Goal: Task Accomplishment & Management: Complete application form

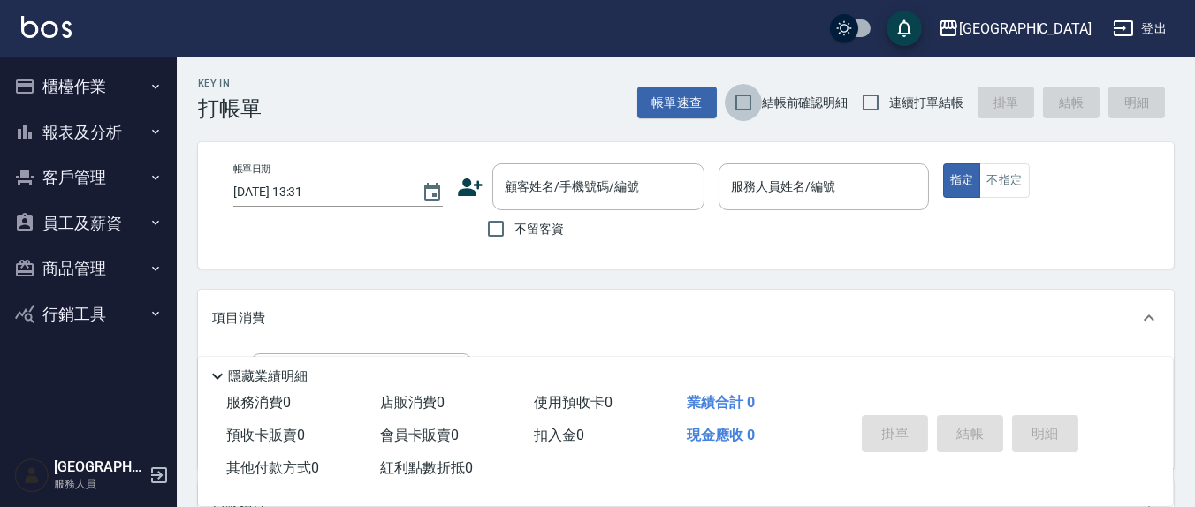
click at [743, 97] on input "結帳前確認明細" at bounding box center [743, 102] width 37 height 37
checkbox input "true"
click at [883, 109] on input "連續打單結帳" at bounding box center [870, 102] width 37 height 37
checkbox input "true"
click at [512, 240] on input "不留客資" at bounding box center [495, 228] width 37 height 37
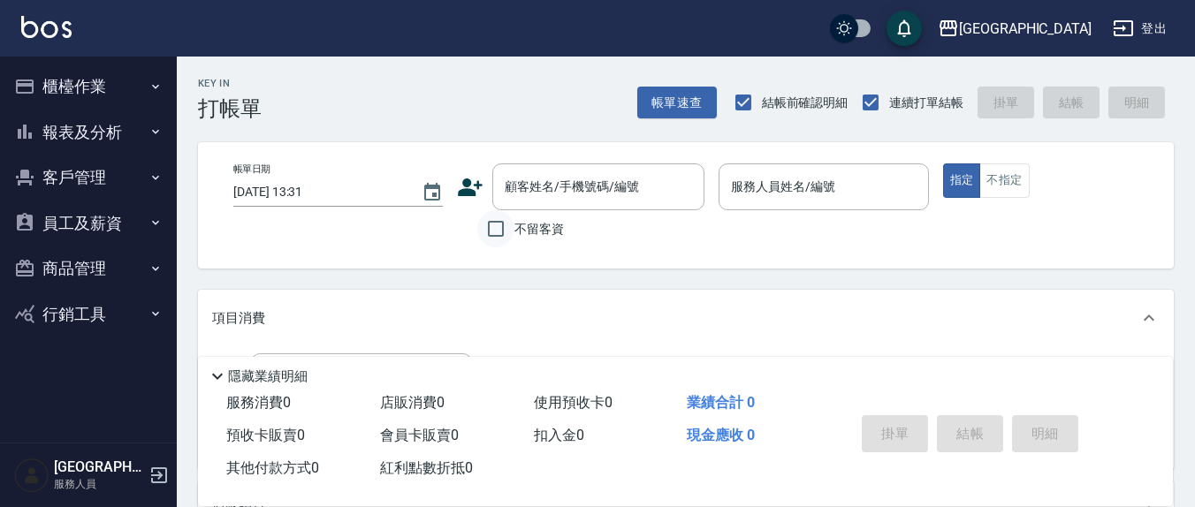
checkbox input "true"
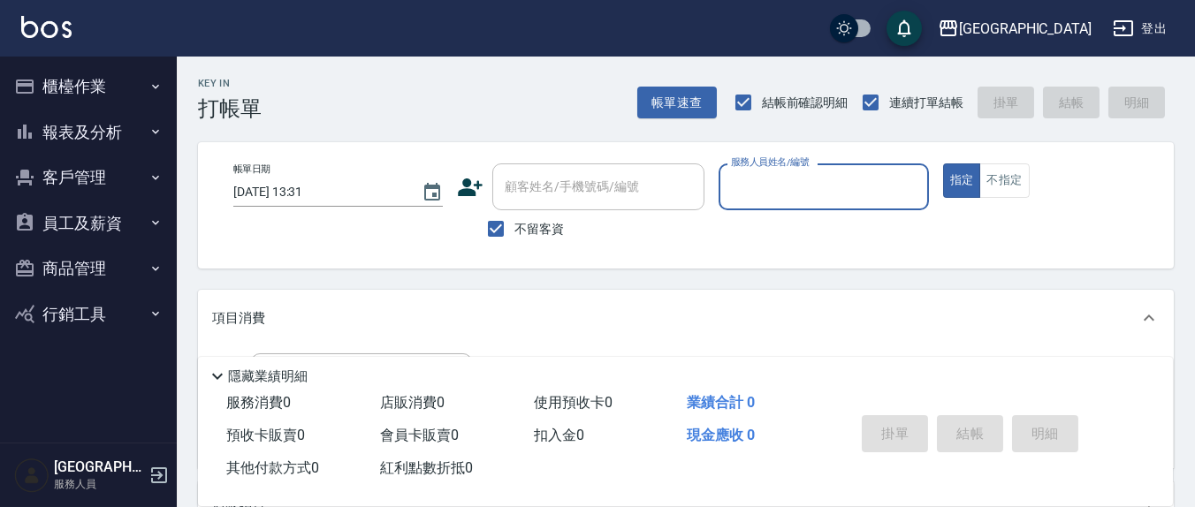
click at [821, 194] on input "服務人員姓名/編號" at bounding box center [824, 186] width 194 height 31
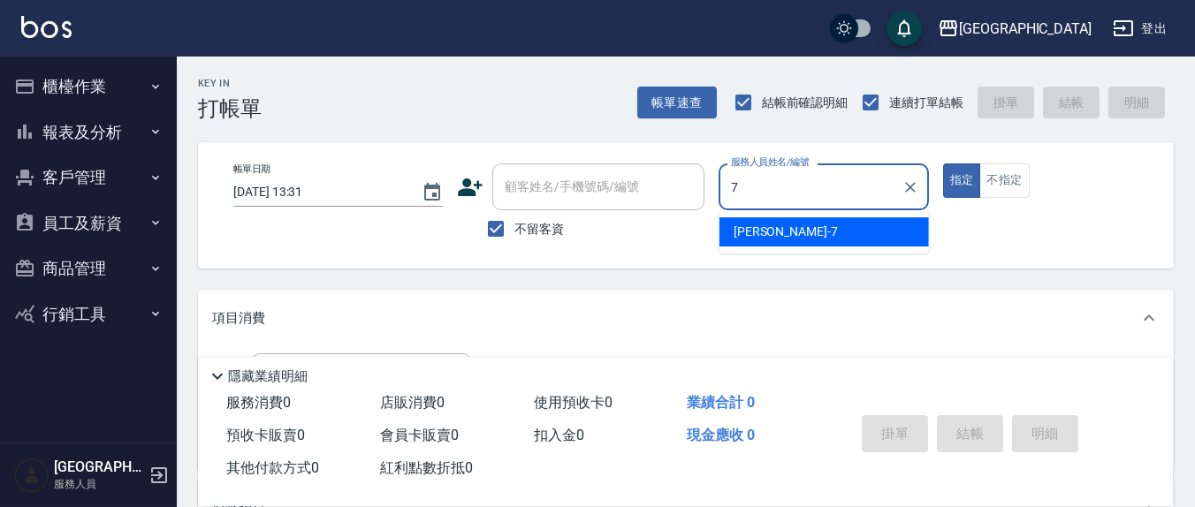
type input "7"
type button "true"
type input "[PERSON_NAME]7"
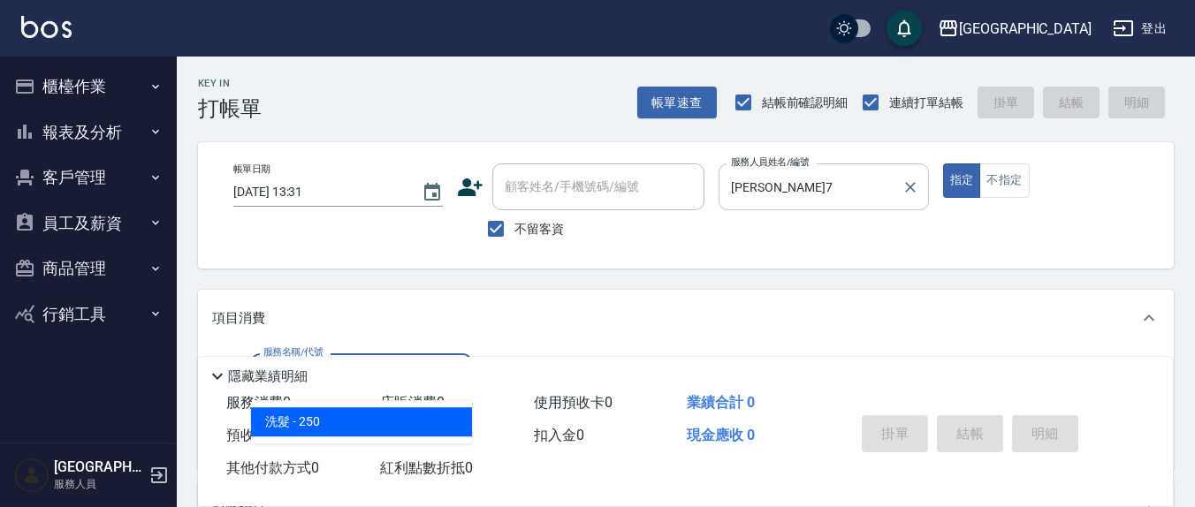
type input "洗髮(201)"
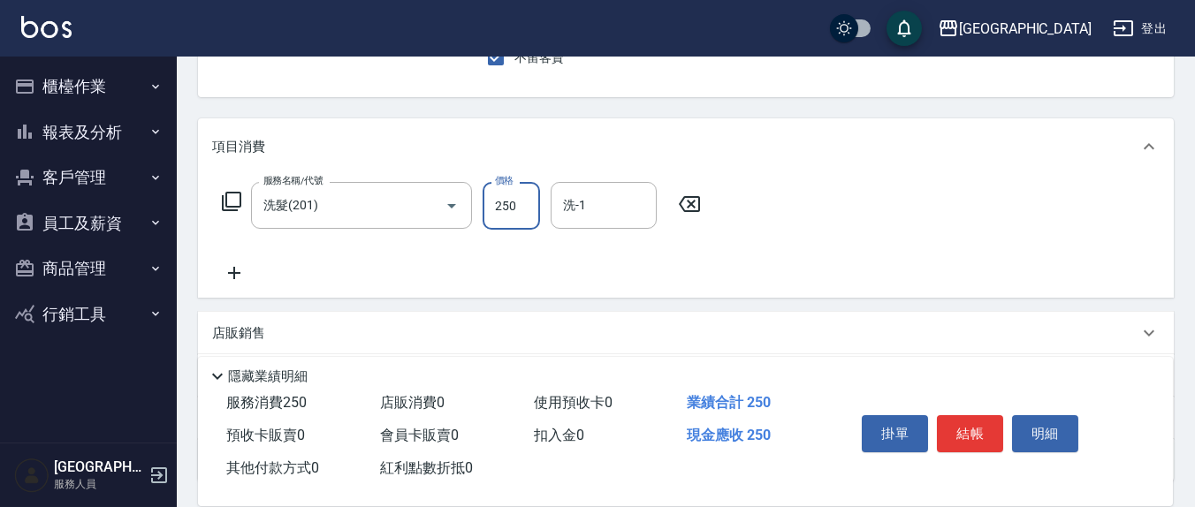
scroll to position [184, 0]
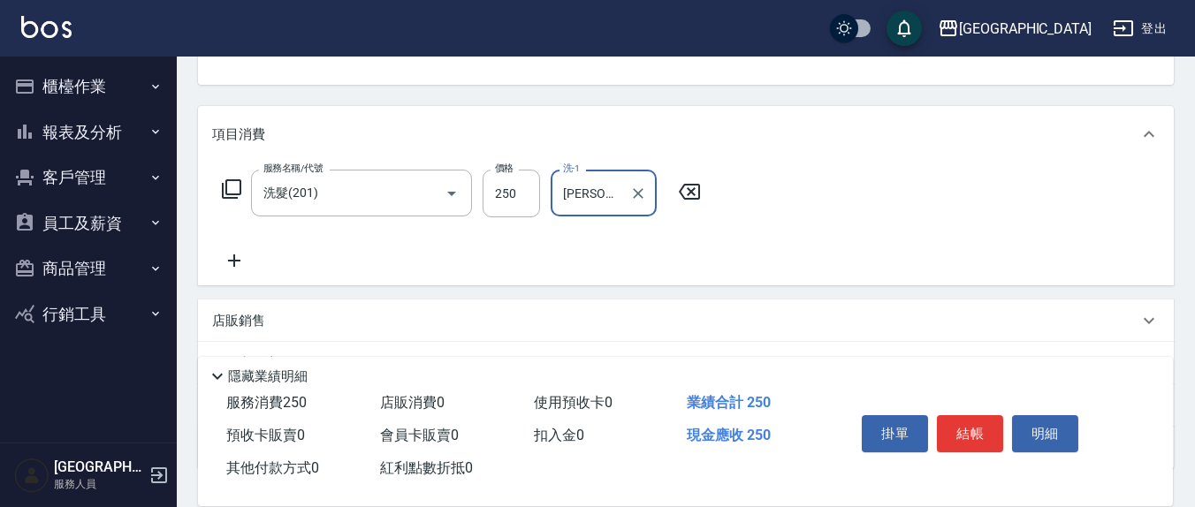
type input "[PERSON_NAME]-3"
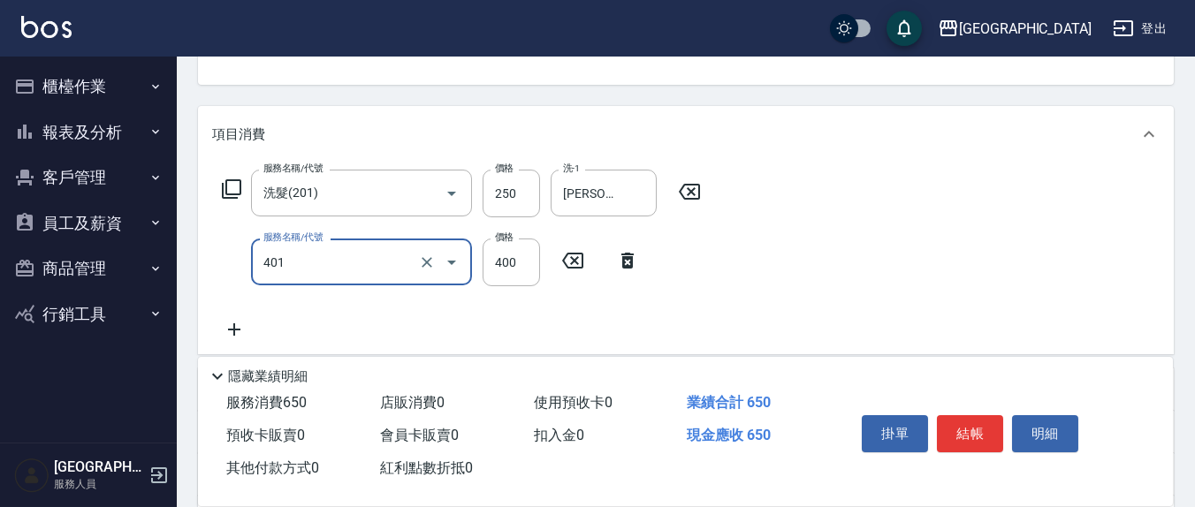
type input "剪髮(401)"
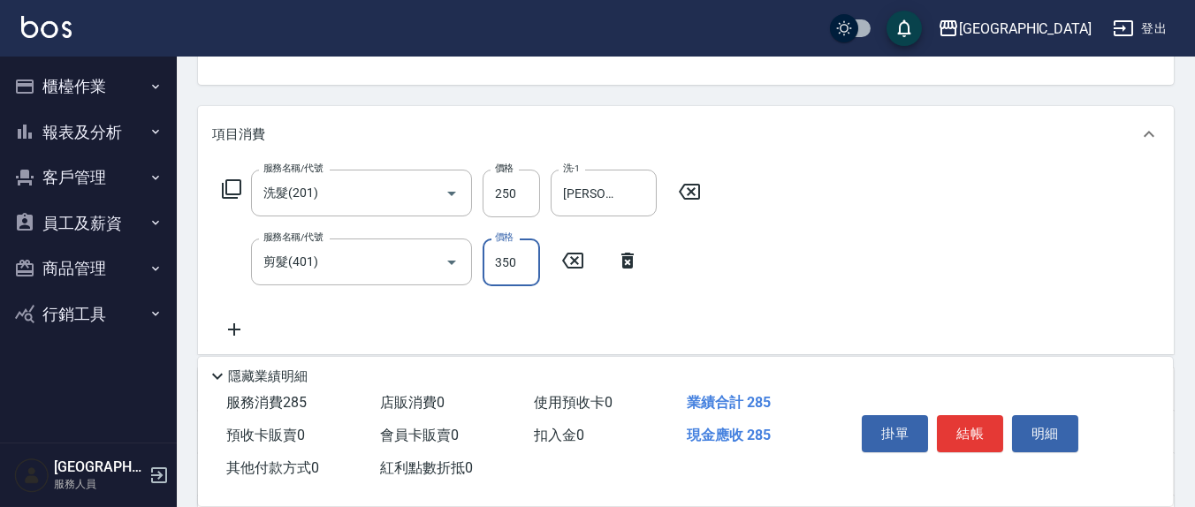
type input "350"
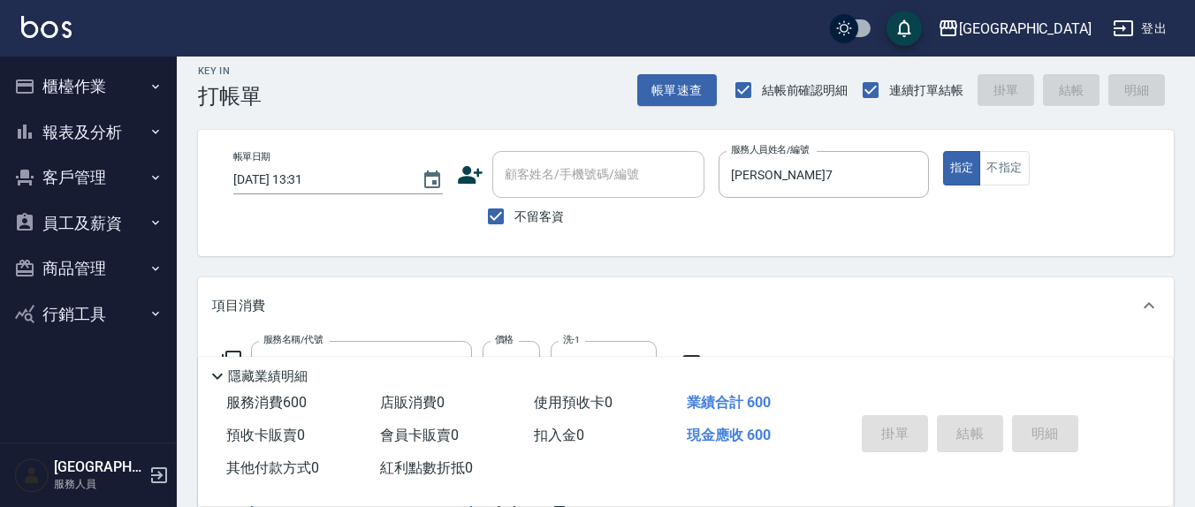
scroll to position [0, 0]
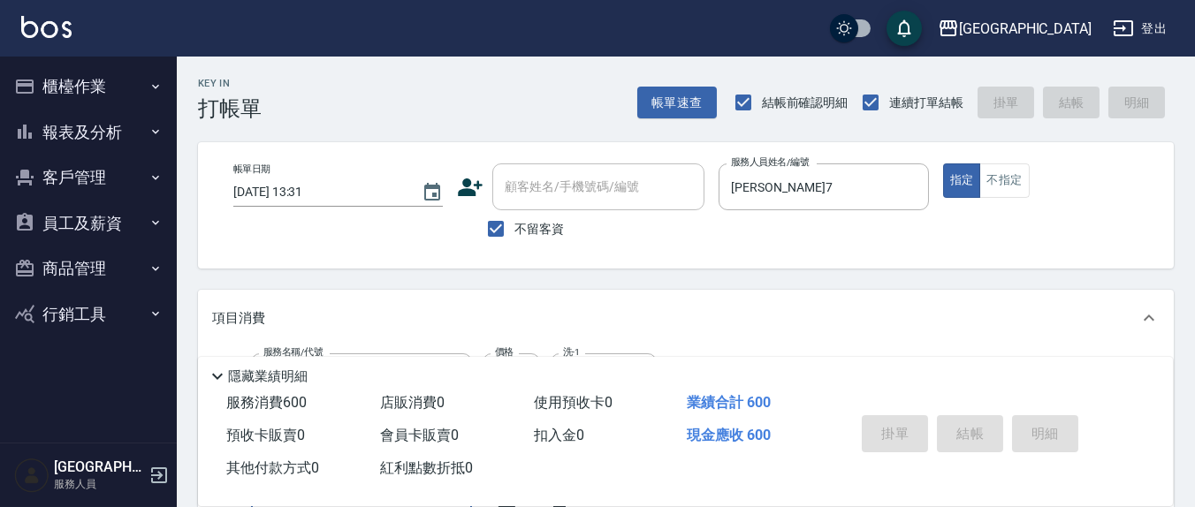
type input "[DATE] 14:32"
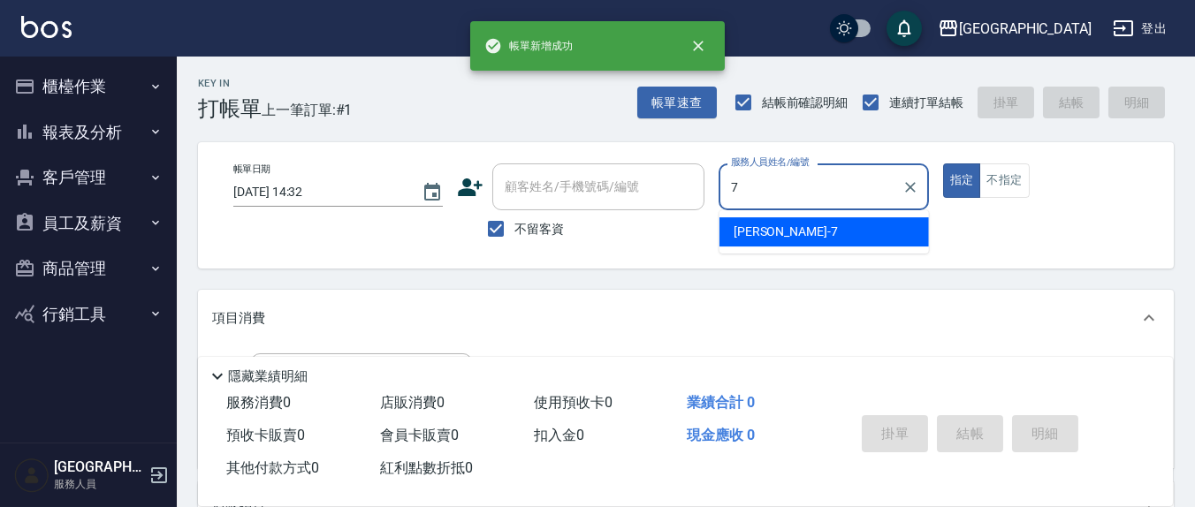
type input "[PERSON_NAME]7"
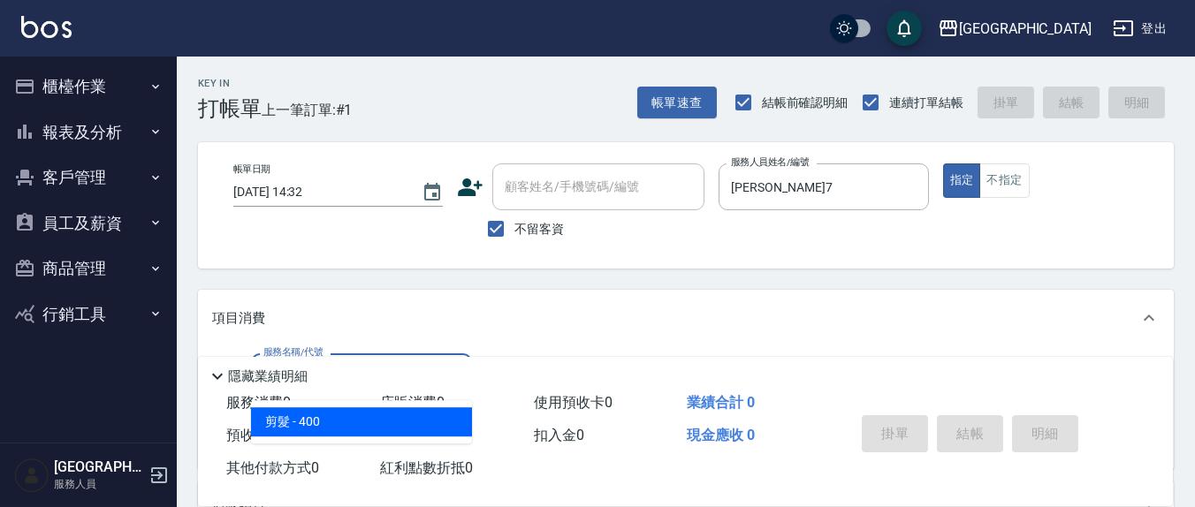
type input "剪髮(401)"
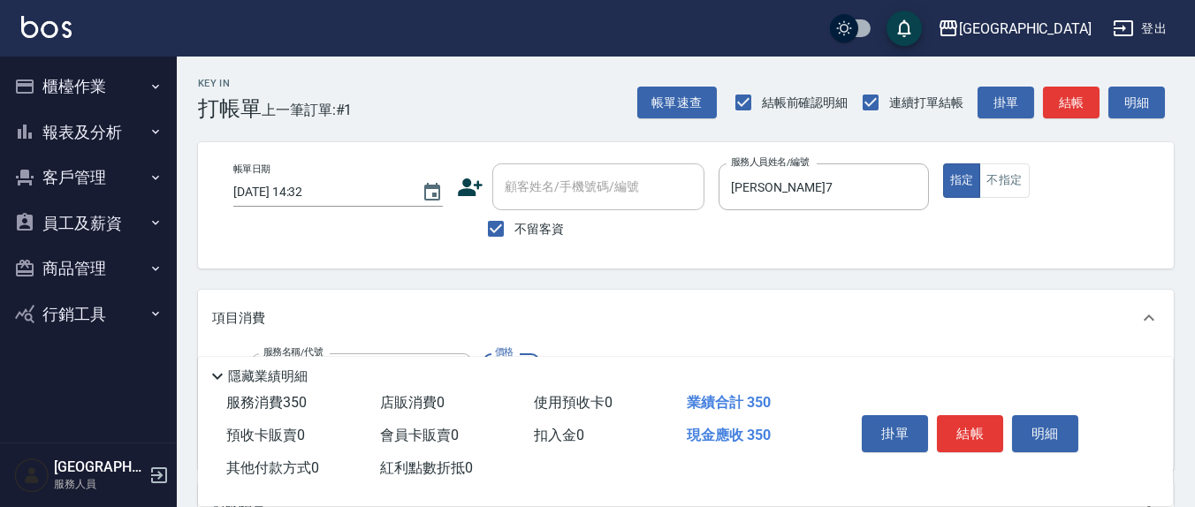
type input "350"
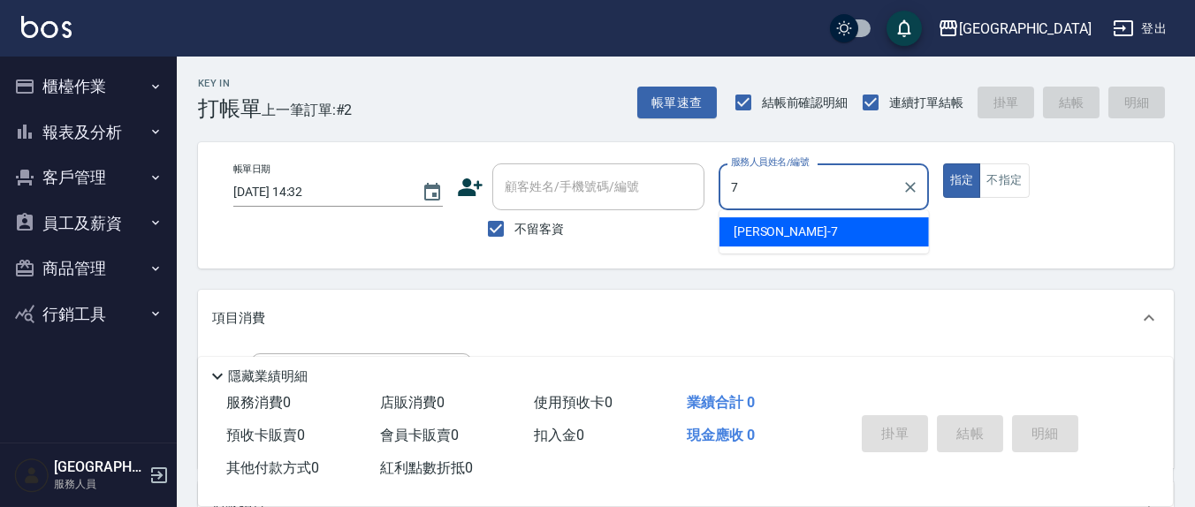
type input "[PERSON_NAME]7"
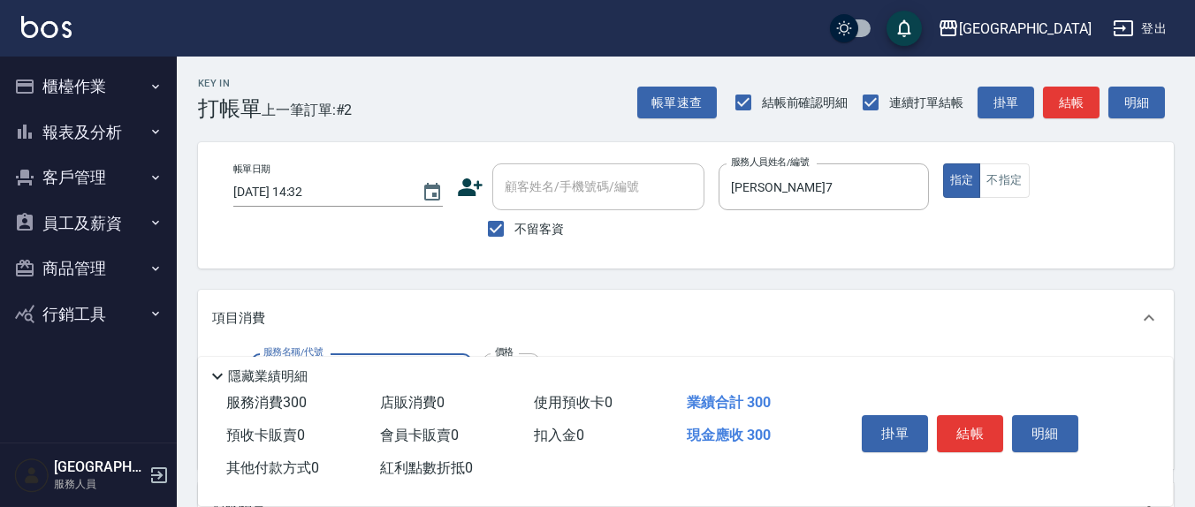
type input "[PERSON_NAME]洗髮精(210)"
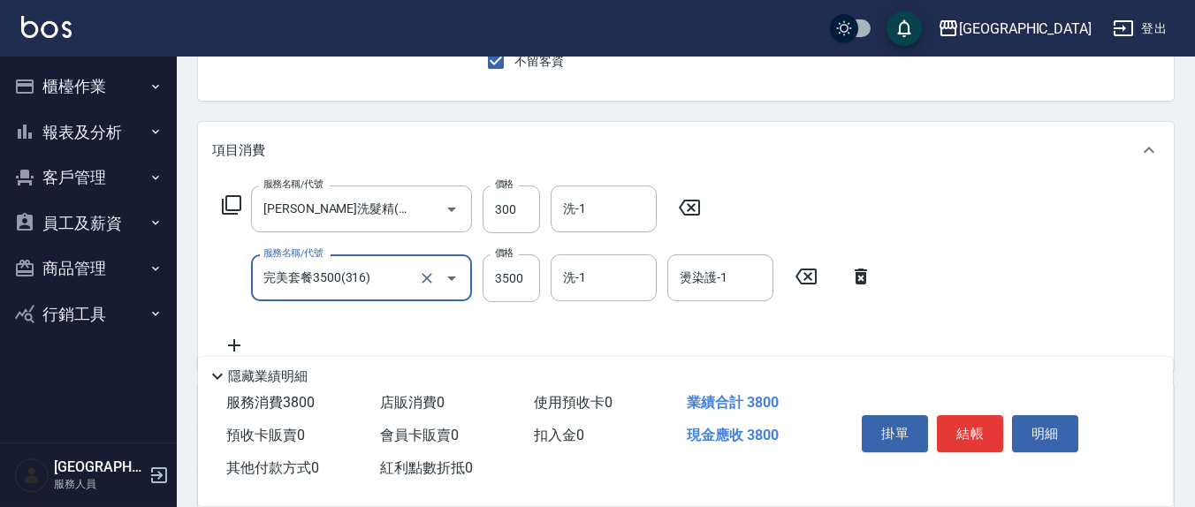
scroll to position [184, 0]
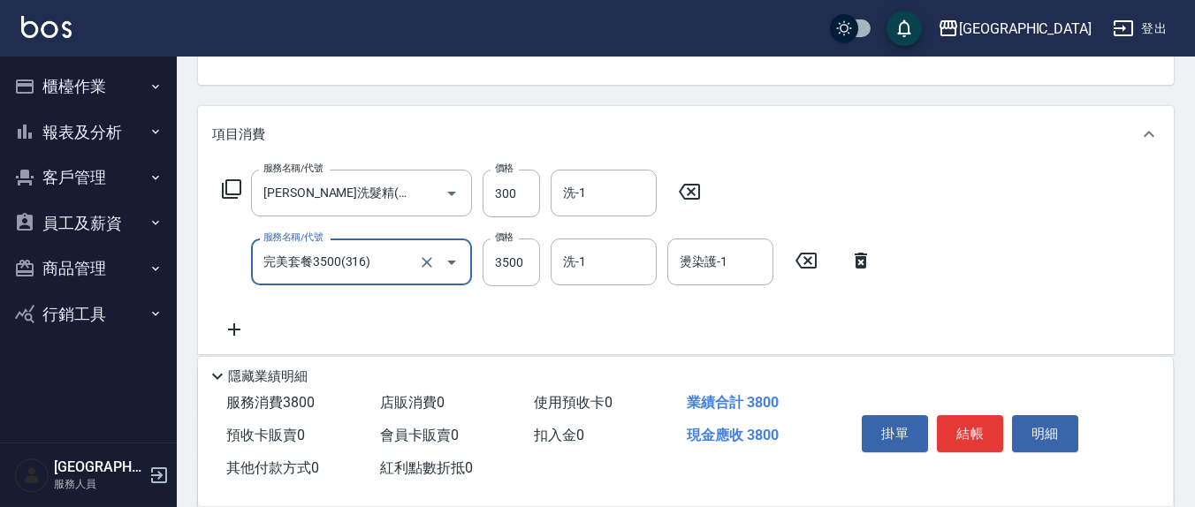
type input "完美套餐3500(316)"
click at [859, 268] on icon at bounding box center [861, 261] width 12 height 16
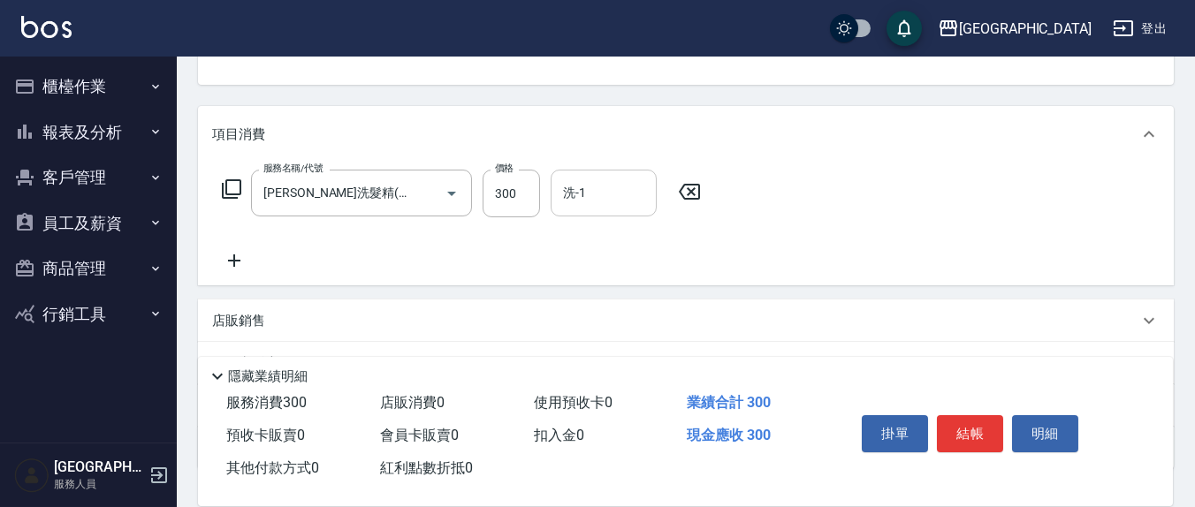
click at [602, 198] on input "洗-1" at bounding box center [604, 193] width 90 height 31
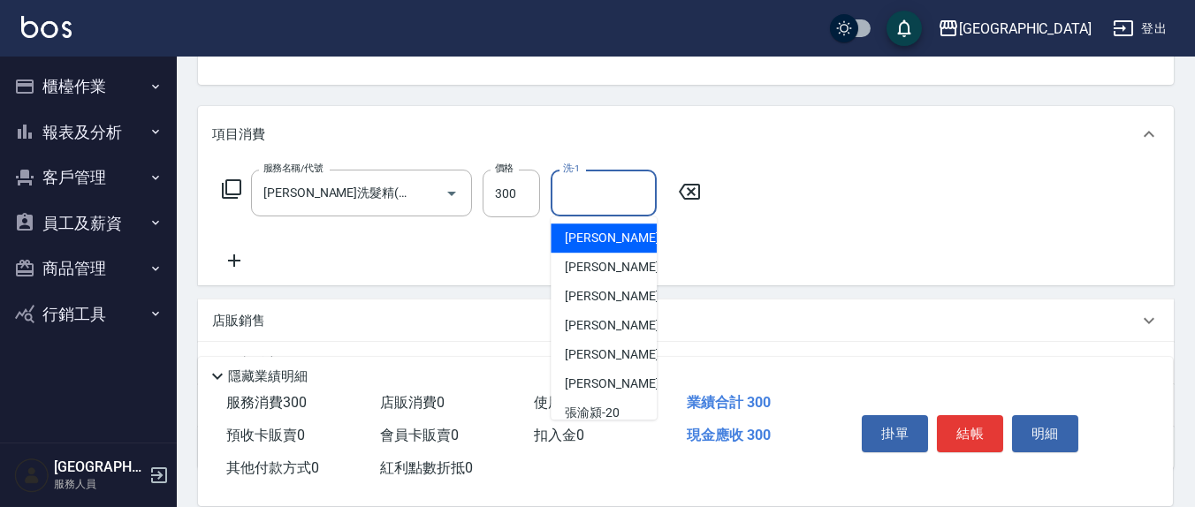
type input "2"
type input "[PERSON_NAME]-3"
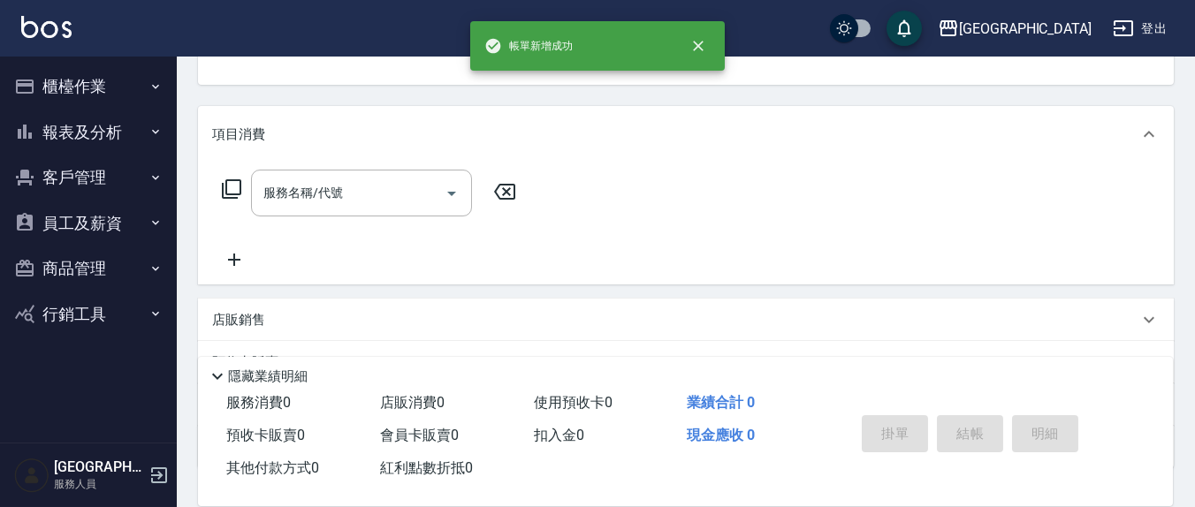
scroll to position [171, 0]
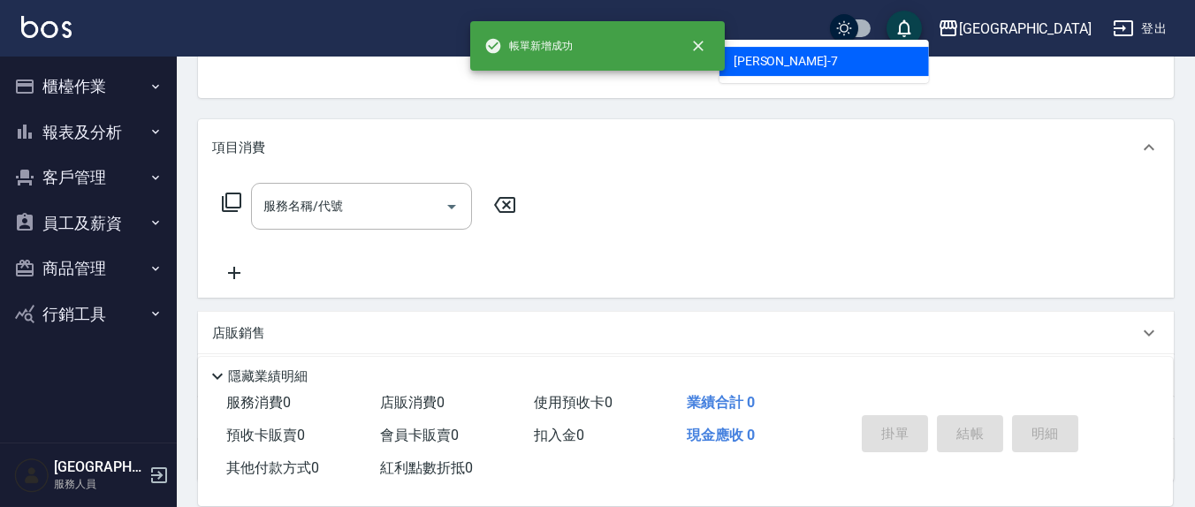
type input "[PERSON_NAME]7"
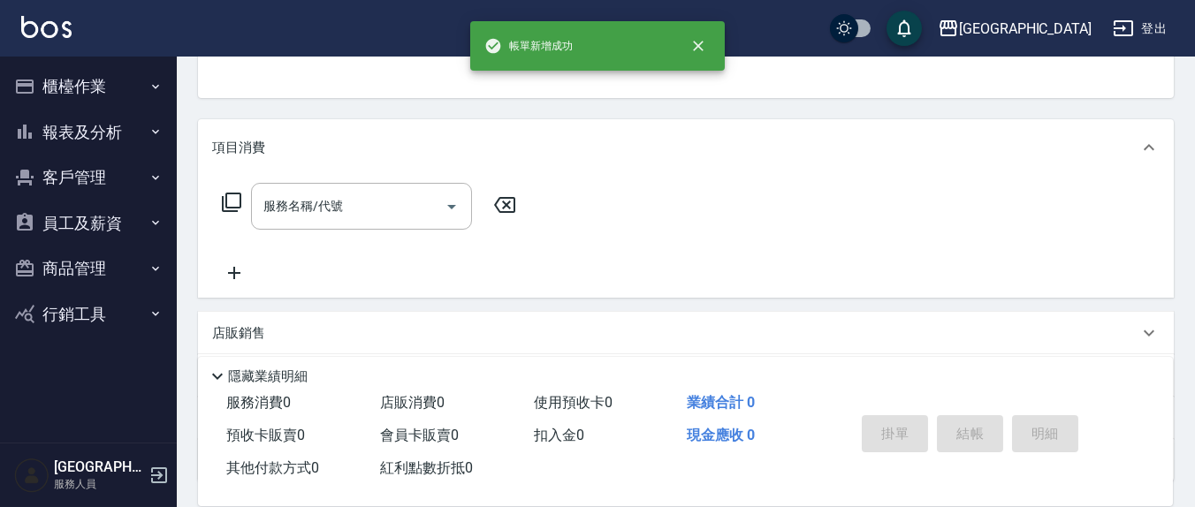
scroll to position [164, 0]
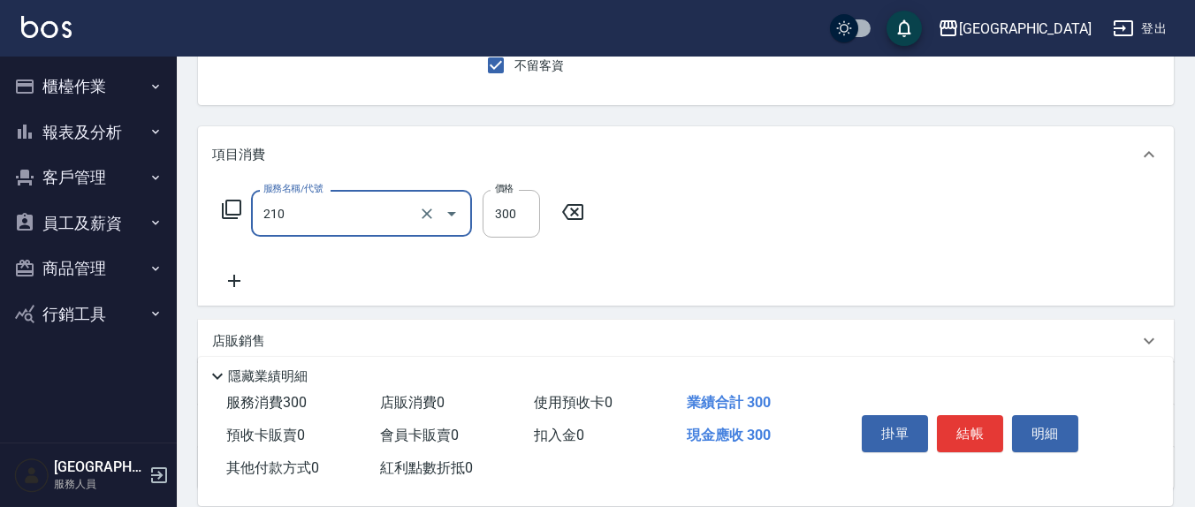
type input "[PERSON_NAME]洗髮精(210)"
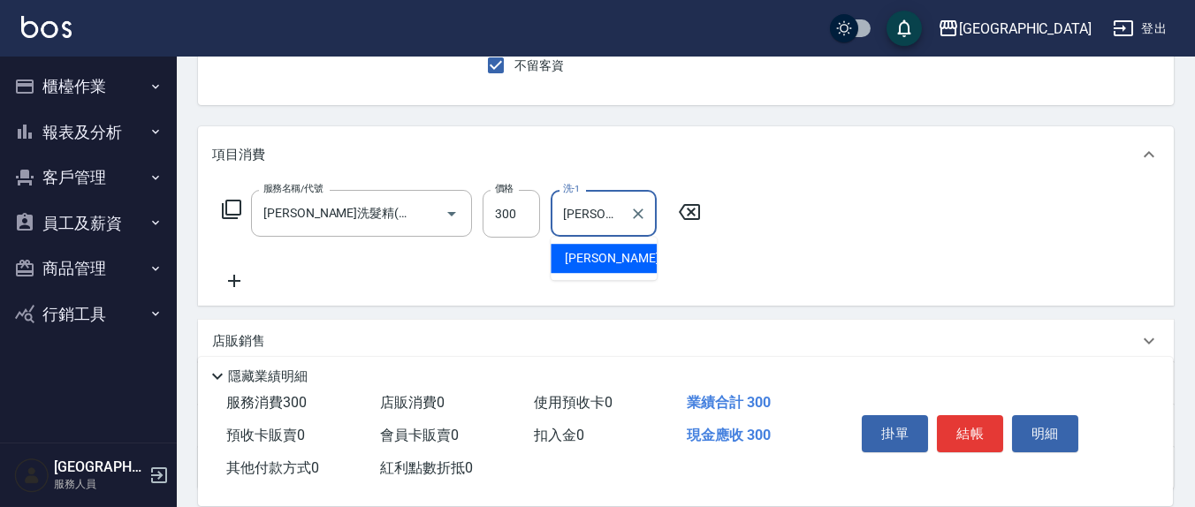
type input "[PERSON_NAME]-22"
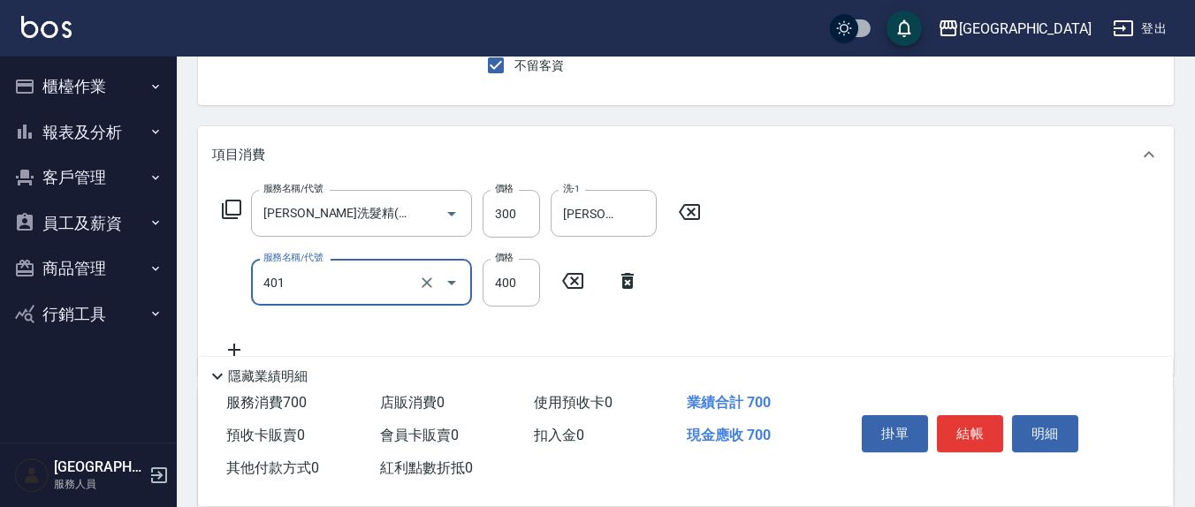
type input "剪髮(401)"
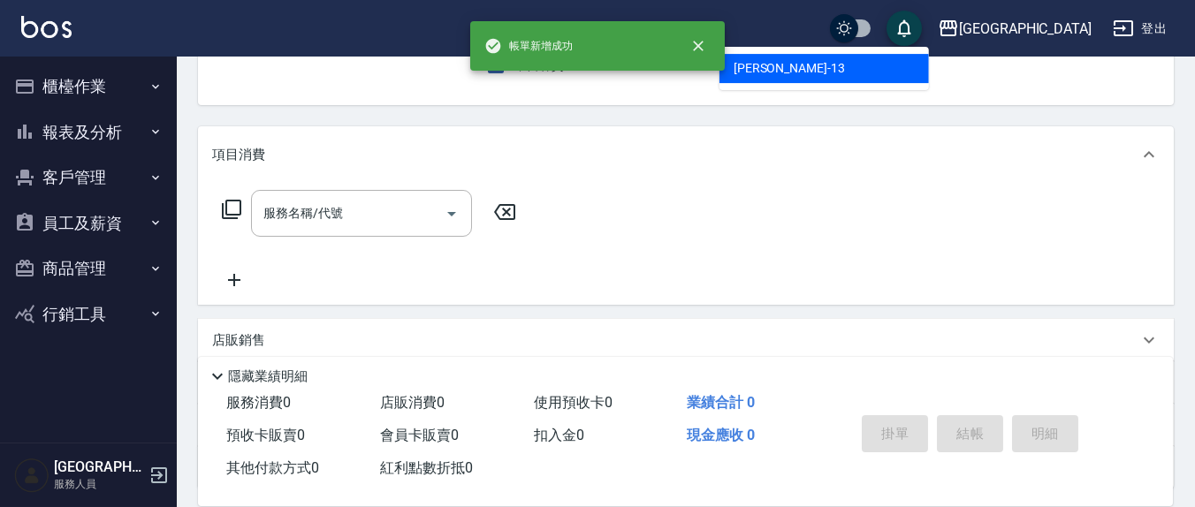
type input "[PERSON_NAME]-13"
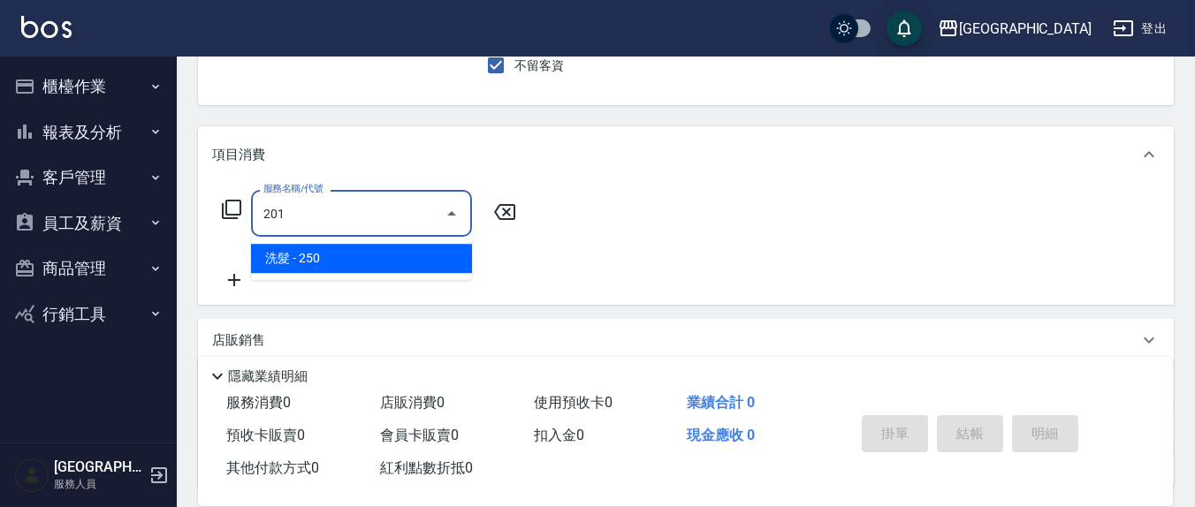
type input "洗髮(201)"
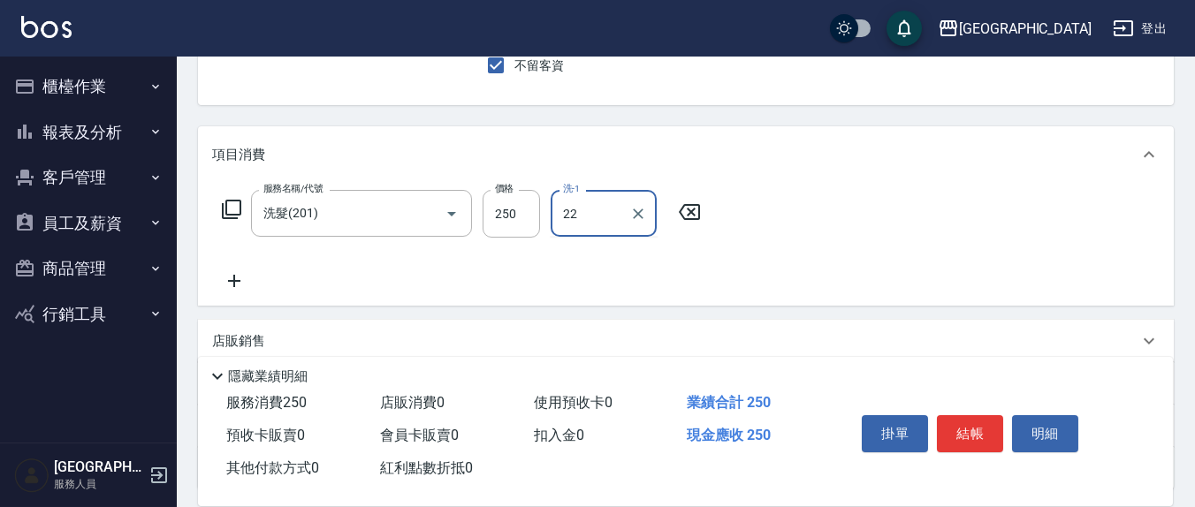
type input "[PERSON_NAME]-22"
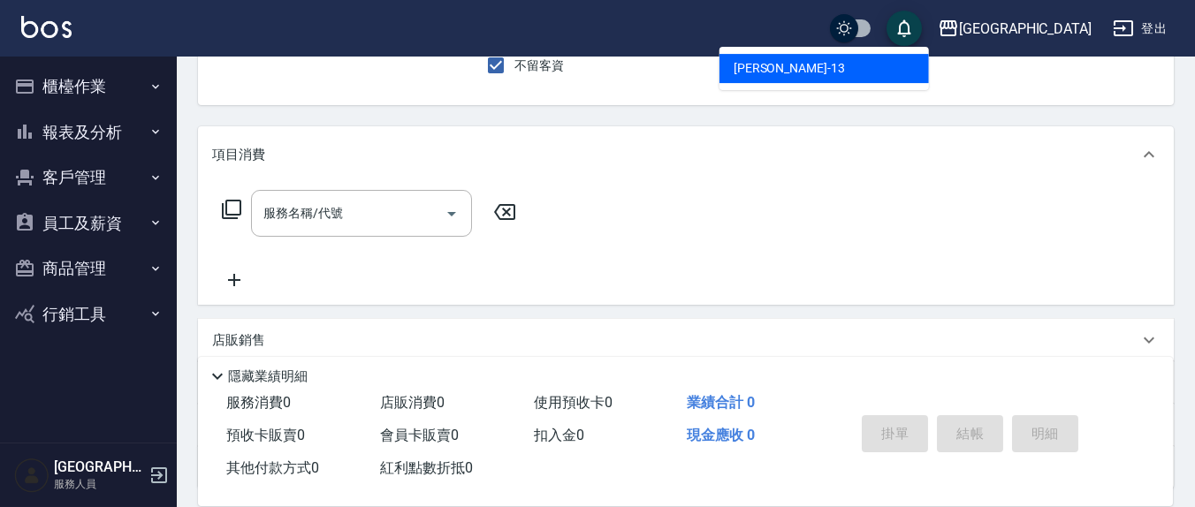
type input "[PERSON_NAME]-13"
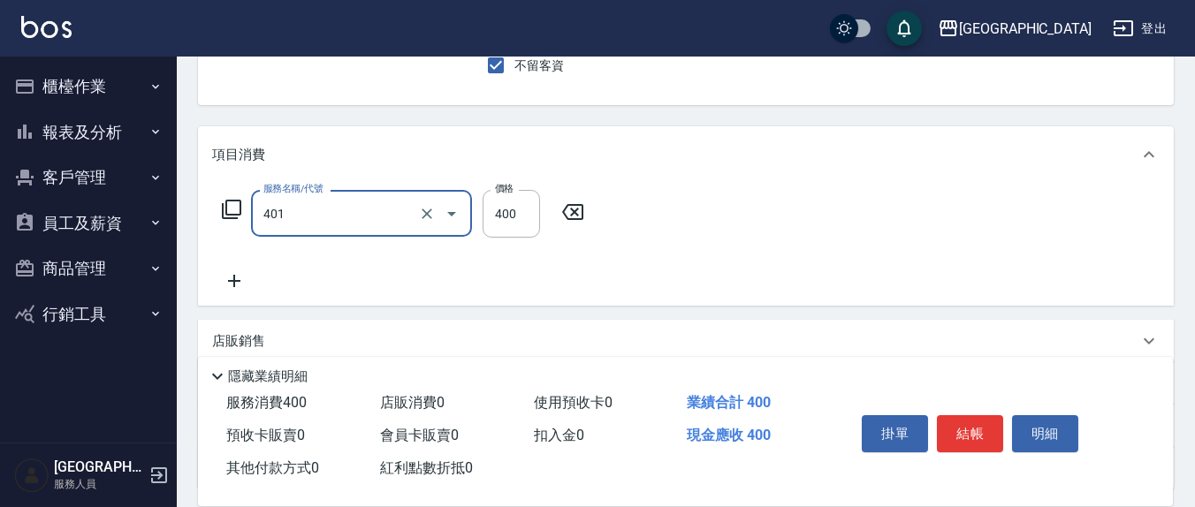
type input "剪髮(401)"
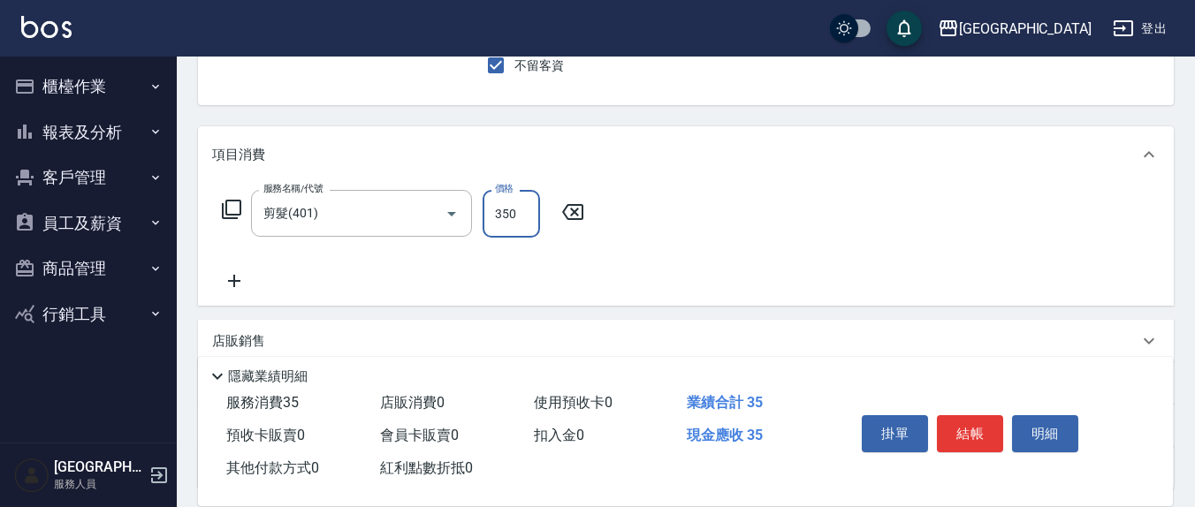
type input "350"
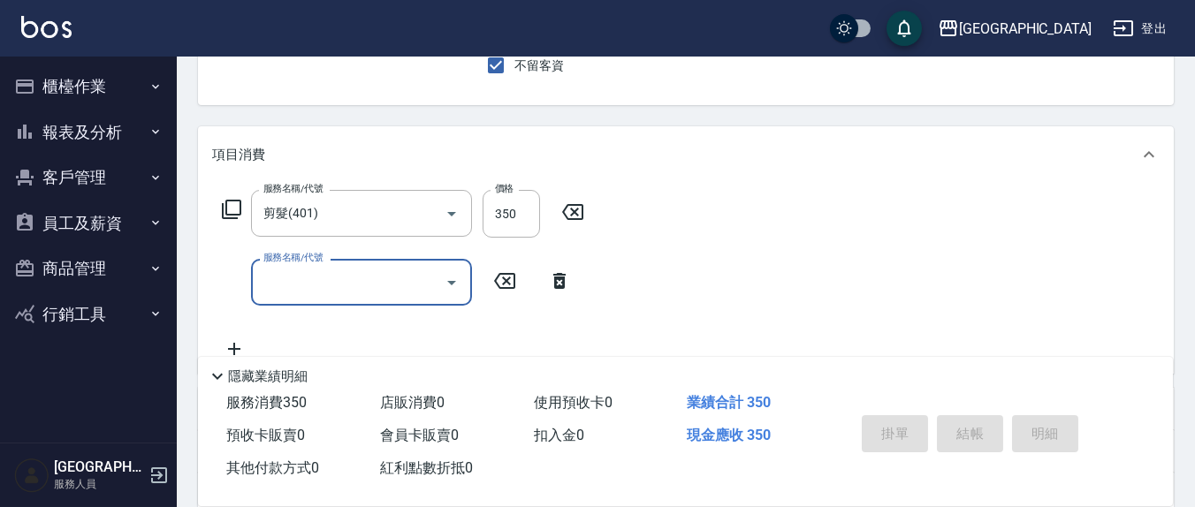
type input "[DATE] 14:33"
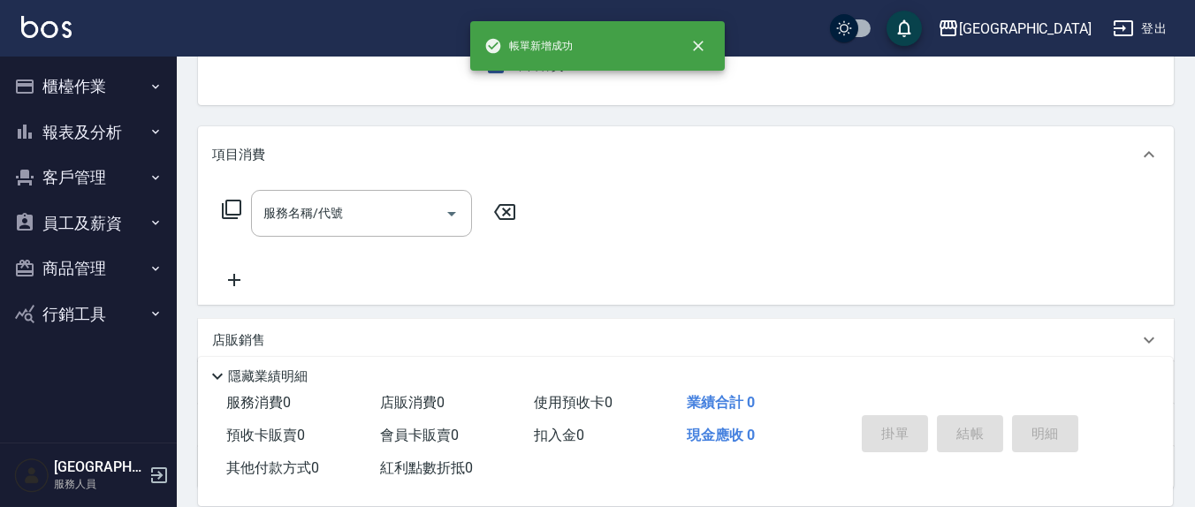
type input "[PERSON_NAME]5"
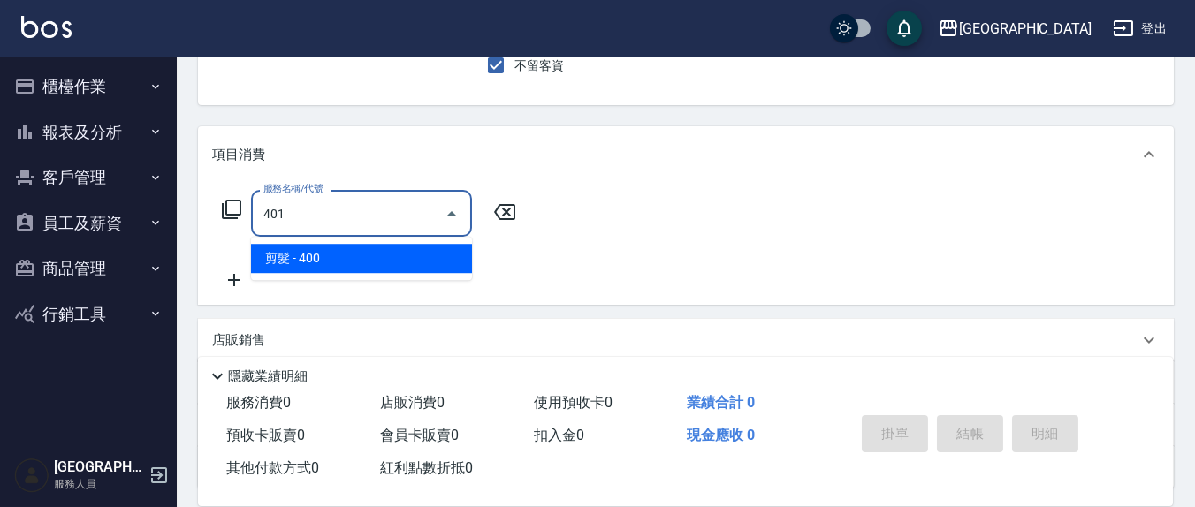
type input "剪髮(401)"
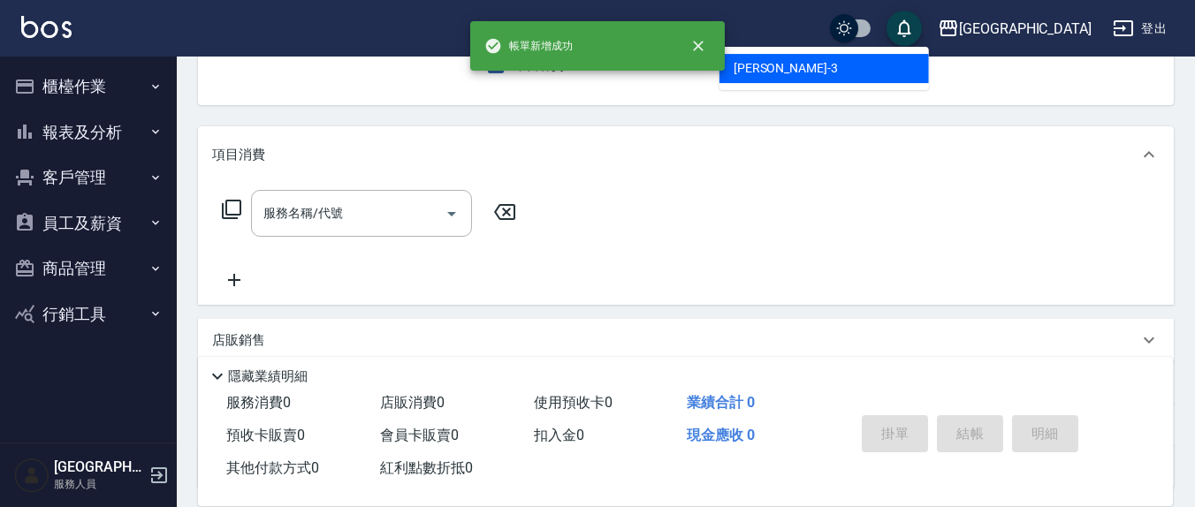
type input "[PERSON_NAME]-3"
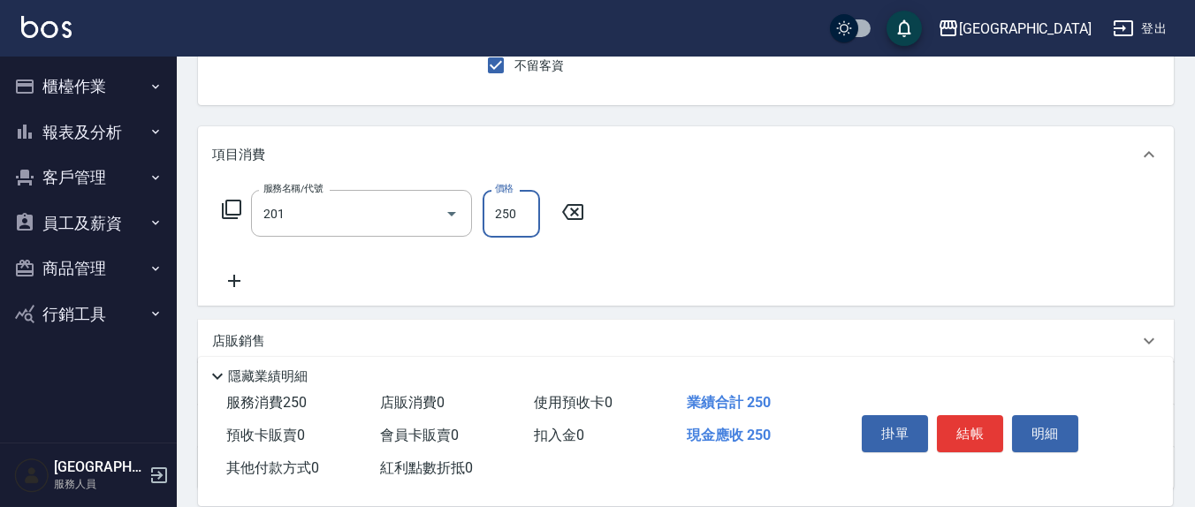
type input "洗髮(201)"
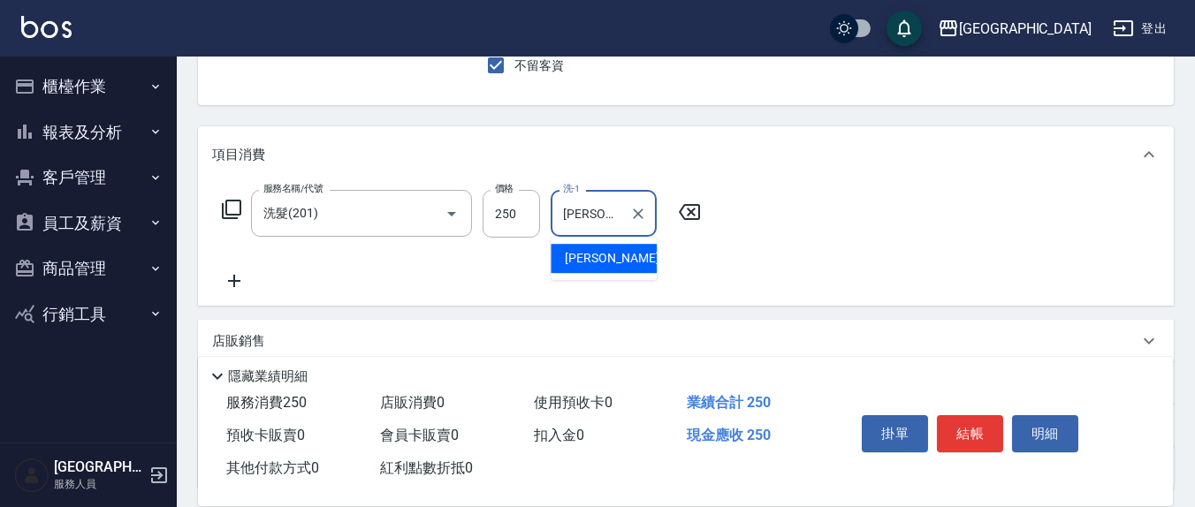
type input "[PERSON_NAME]-3"
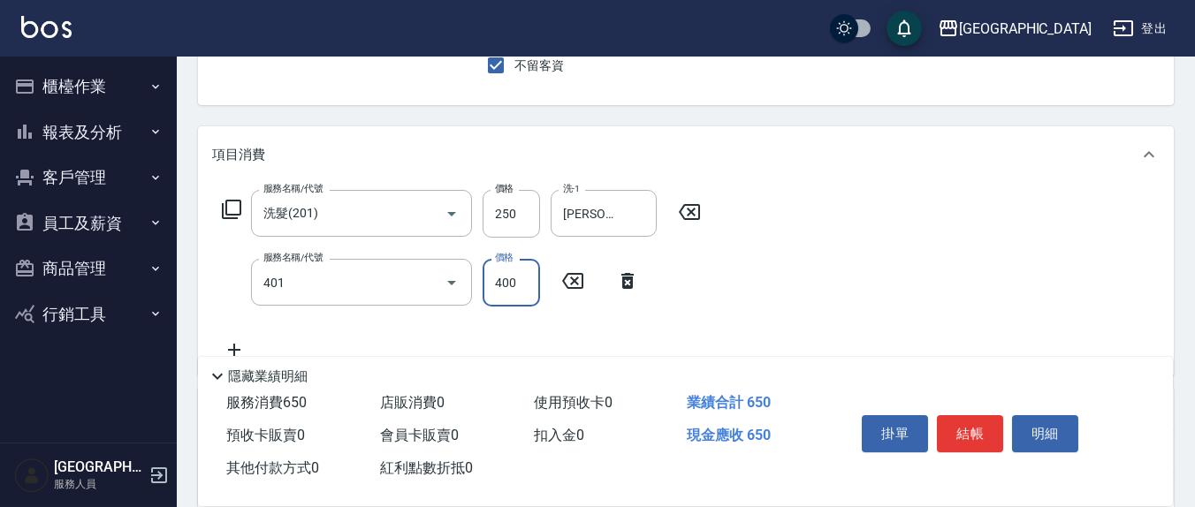
type input "剪髮(401)"
type input "200"
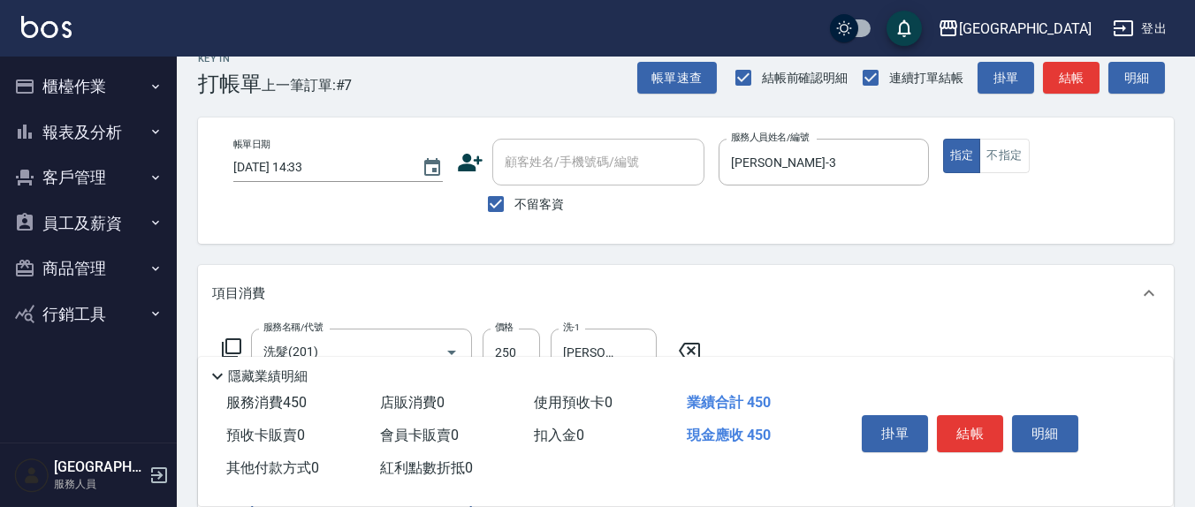
scroll to position [0, 0]
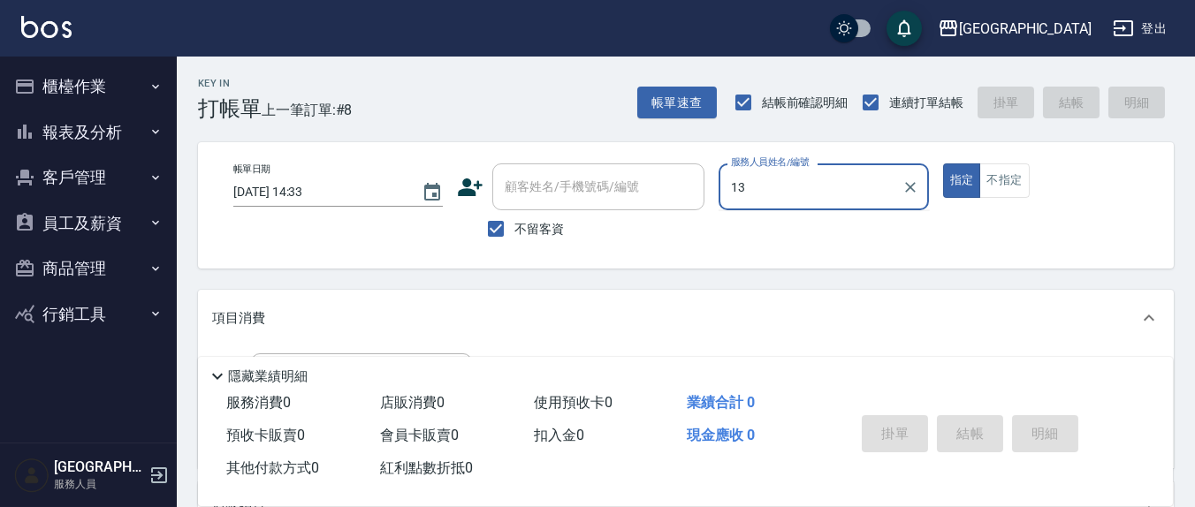
type input "13"
click at [943, 164] on button "指定" at bounding box center [962, 181] width 38 height 34
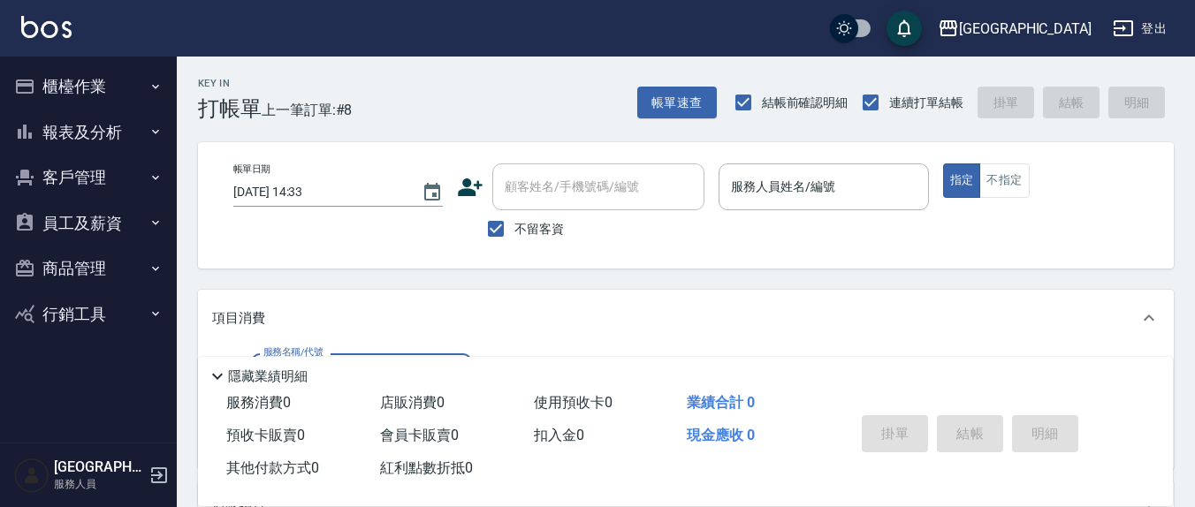
type input "2"
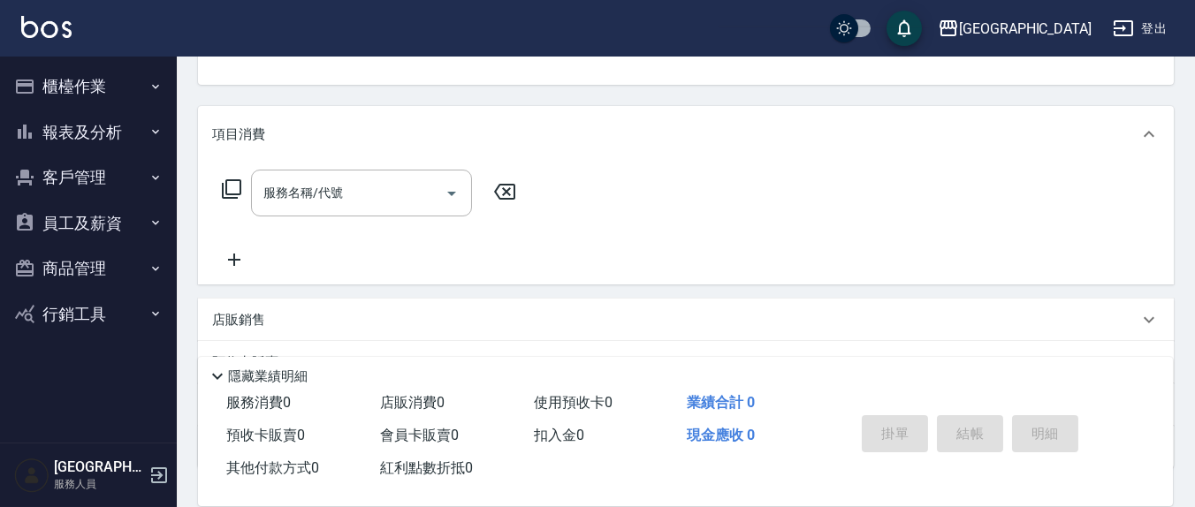
scroll to position [179, 0]
type input "2"
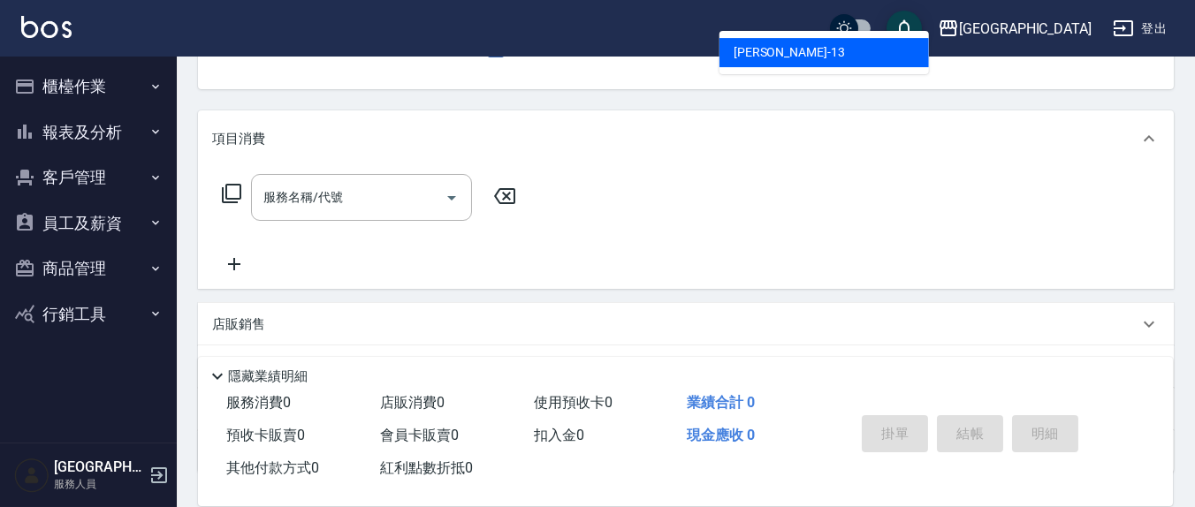
type input "[PERSON_NAME]-13"
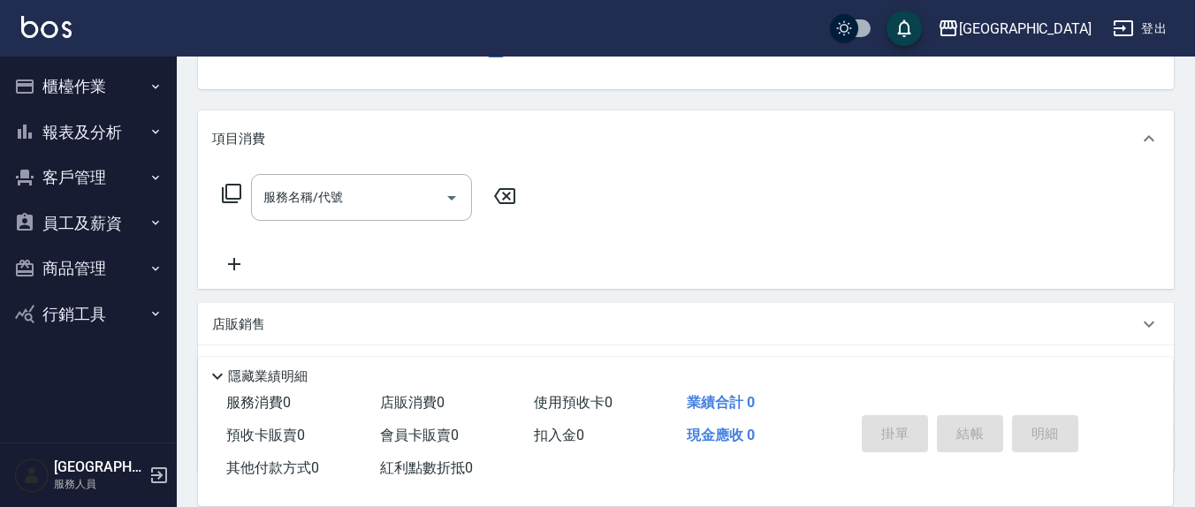
scroll to position [164, 0]
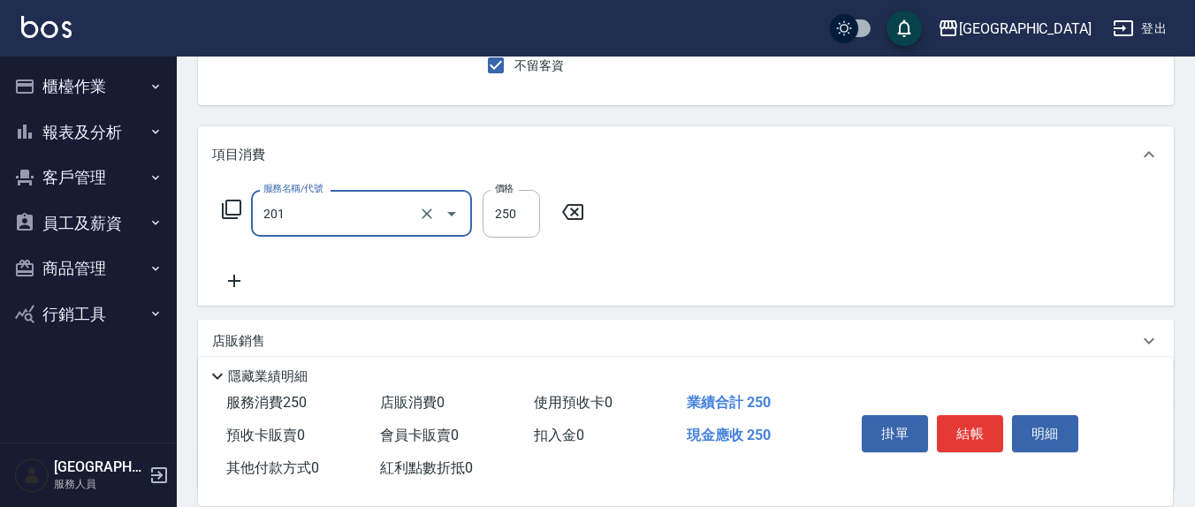
type input "洗髮(201)"
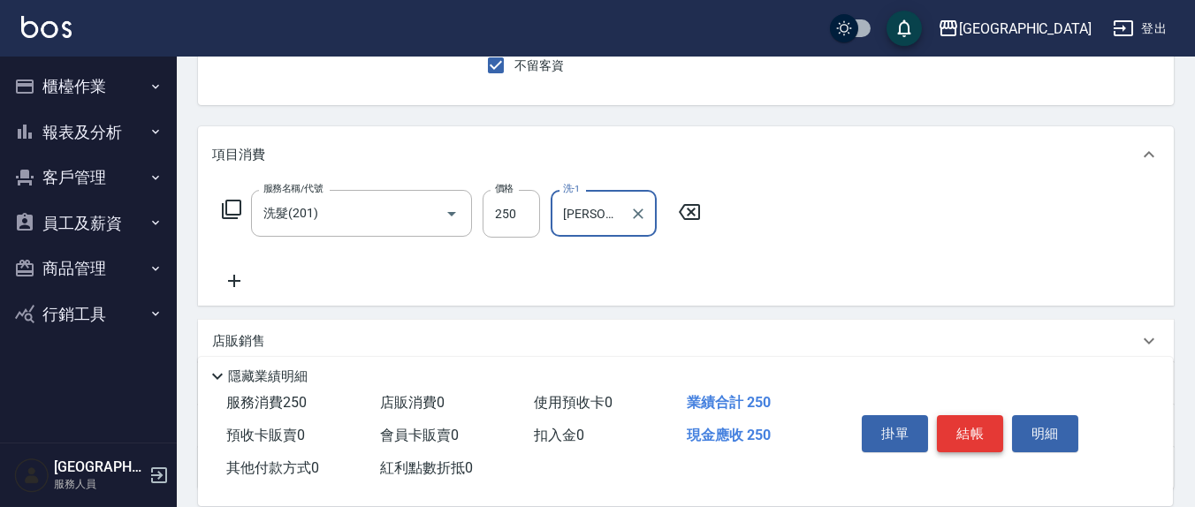
type input "[PERSON_NAME]-8"
click at [959, 438] on button "結帳" at bounding box center [970, 433] width 66 height 37
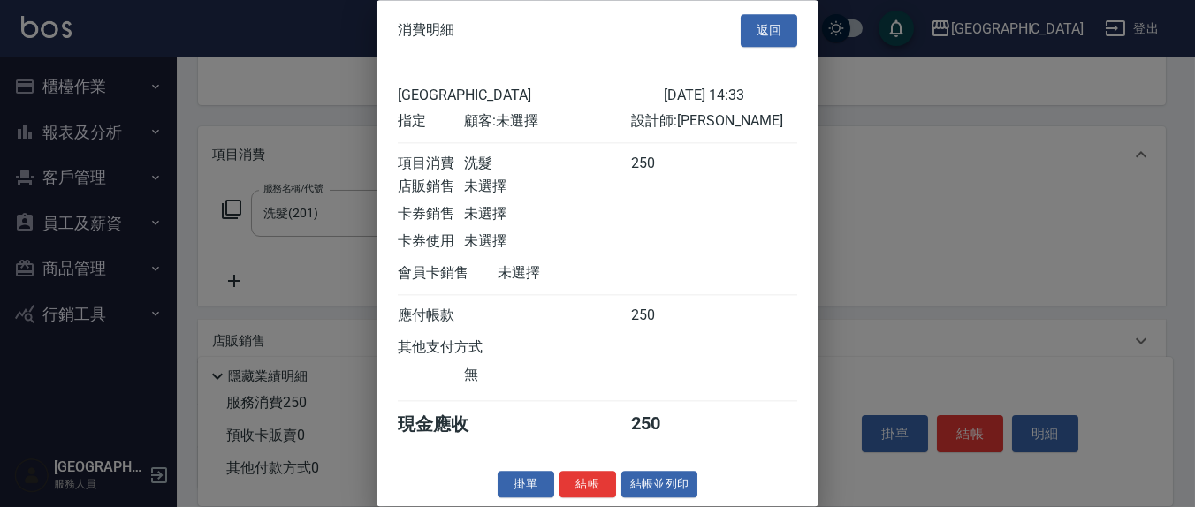
scroll to position [0, 0]
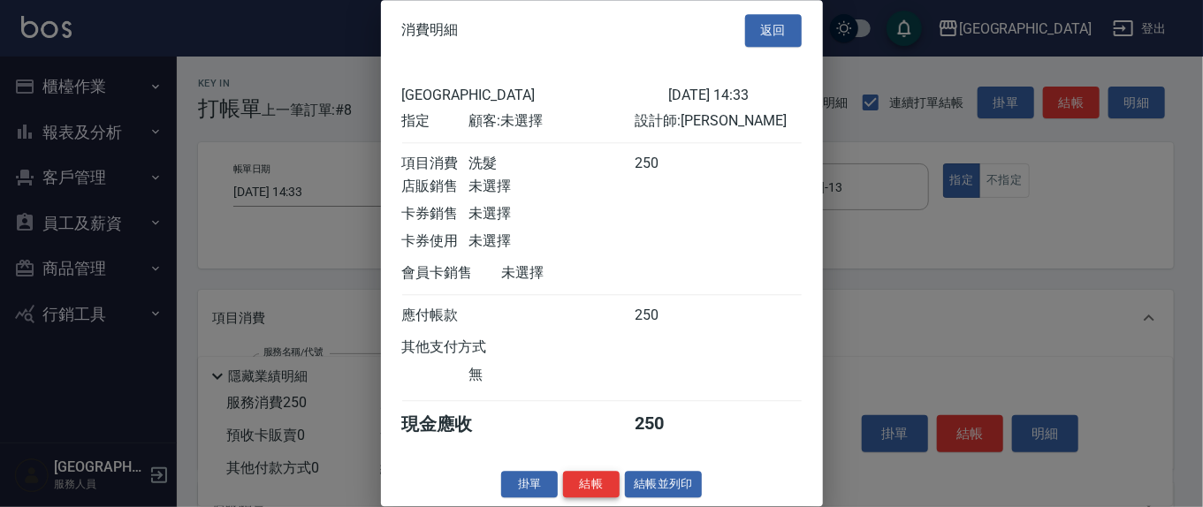
click at [578, 499] on button "結帳" at bounding box center [591, 484] width 57 height 27
